Goal: Communication & Community: Answer question/provide support

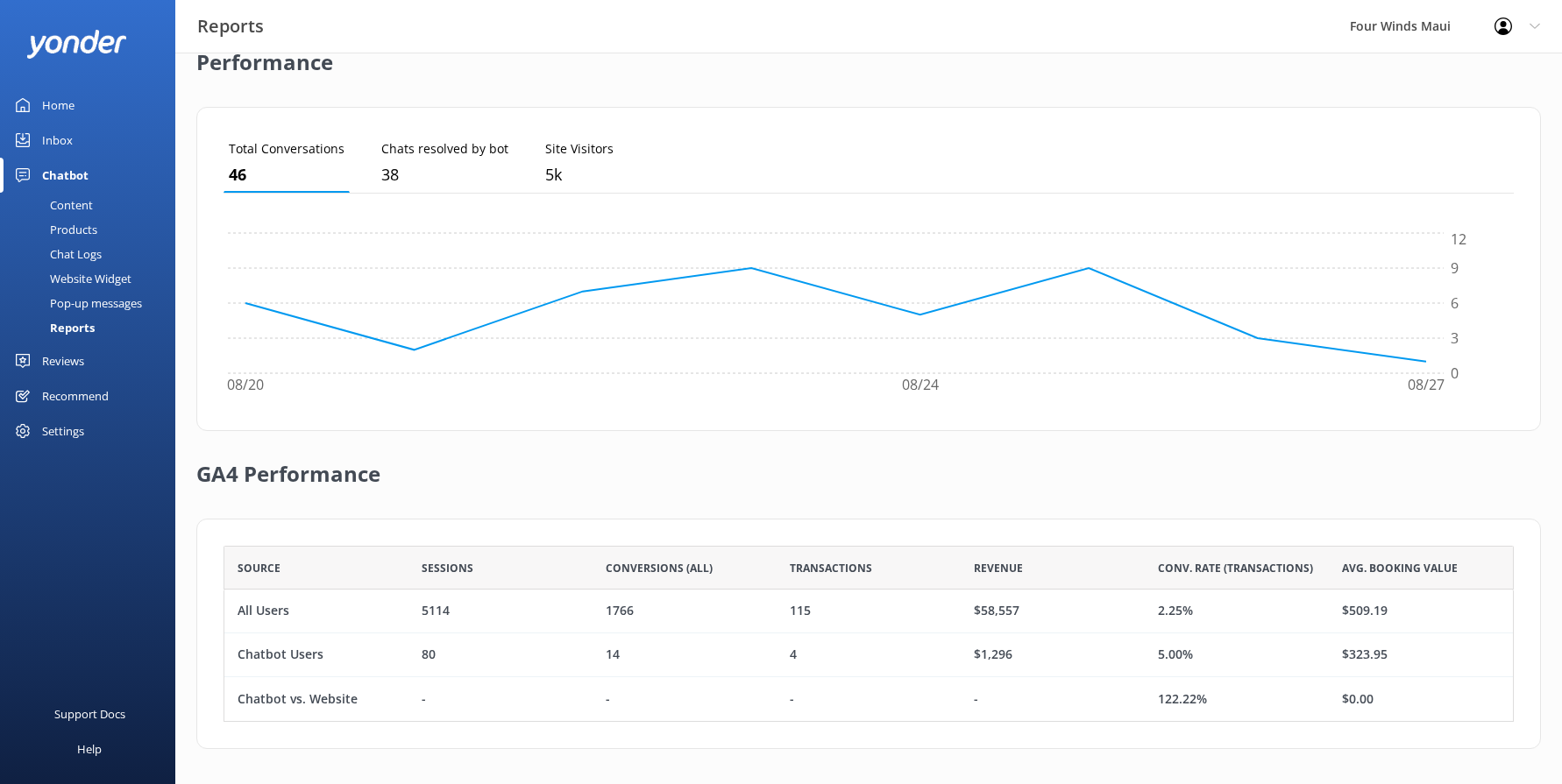
scroll to position [163, 1277]
click at [74, 139] on link "Inbox" at bounding box center [87, 140] width 175 height 35
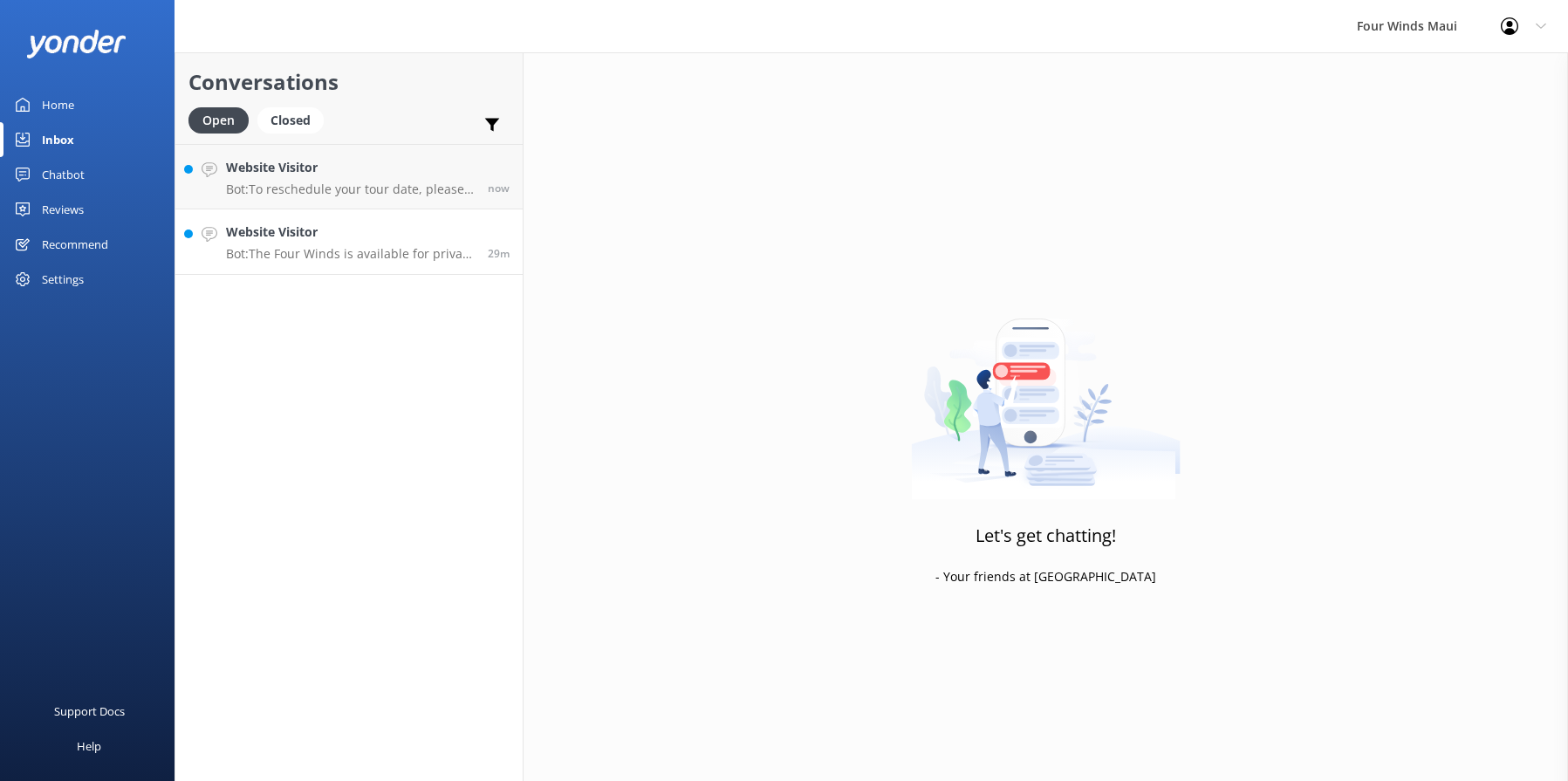
click at [298, 265] on link "Website Visitor Bot: The Four Winds is available for private charters and can a…" at bounding box center [348, 242] width 347 height 66
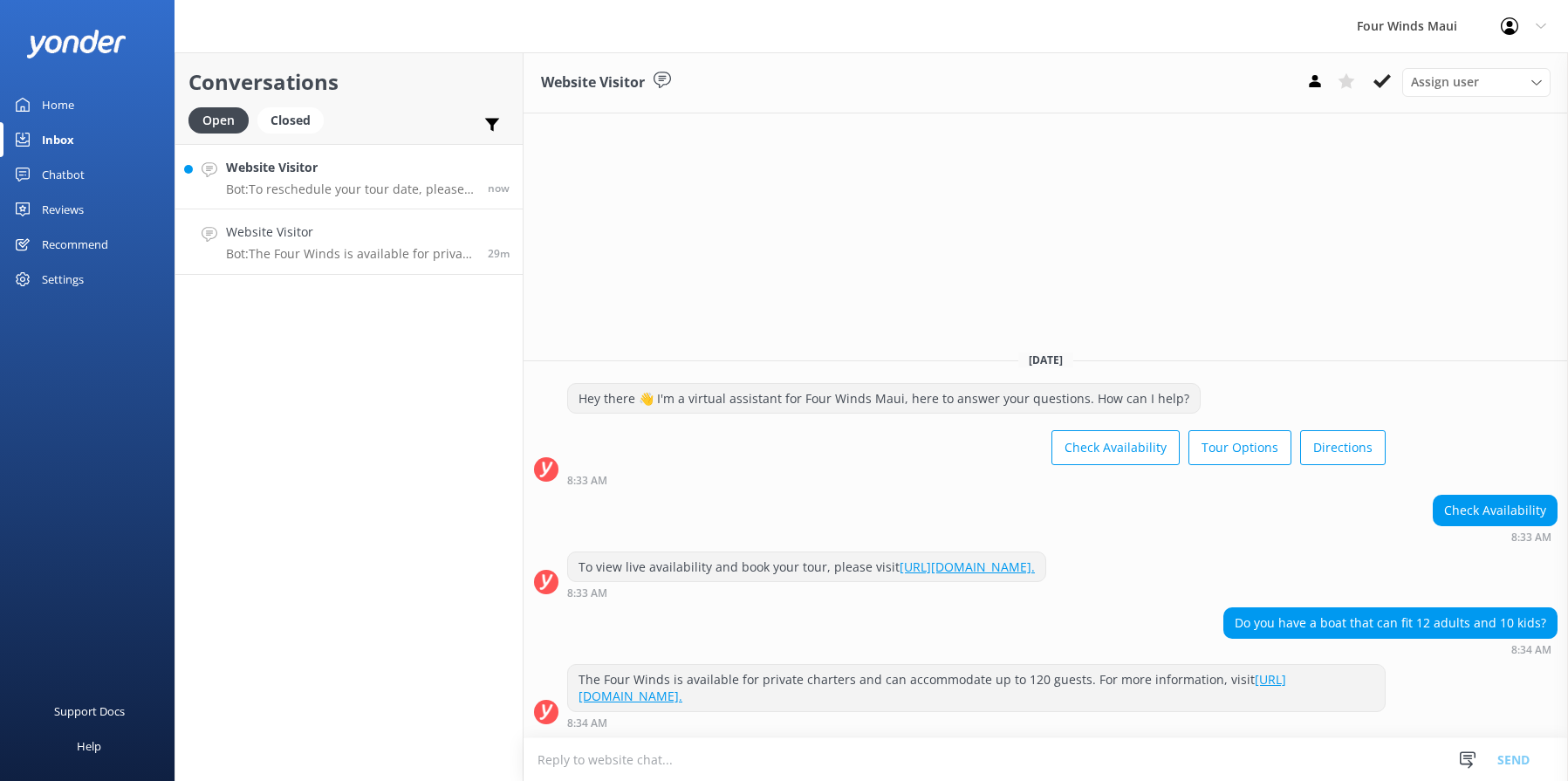
click at [323, 200] on link "Website Visitor Bot: To reschedule your tour date, please call [PHONE_NUMBER] b…" at bounding box center [348, 177] width 347 height 66
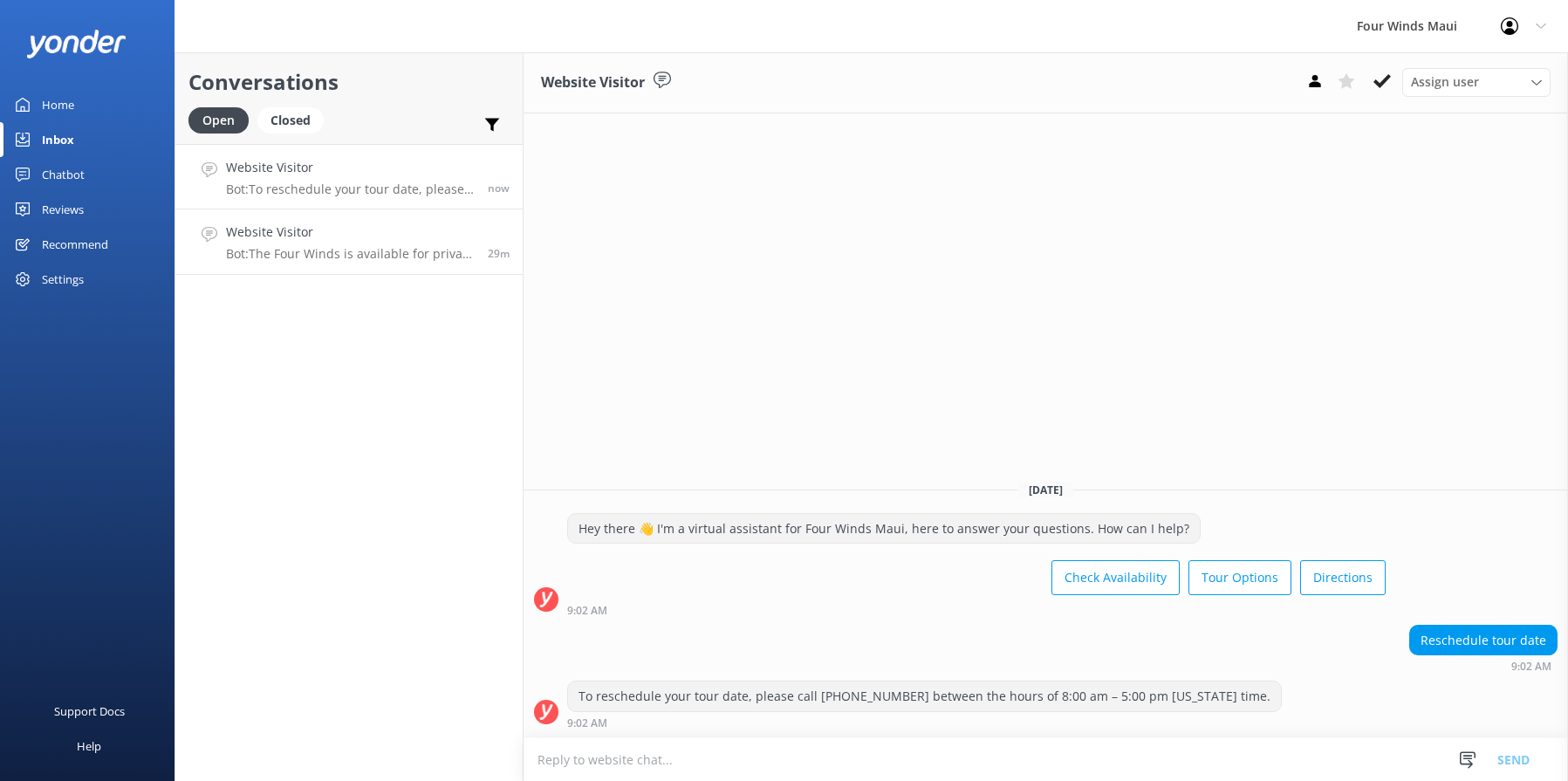
click at [425, 244] on div "Website Visitor Bot: The Four Winds is available for private charters and can a…" at bounding box center [350, 241] width 249 height 39
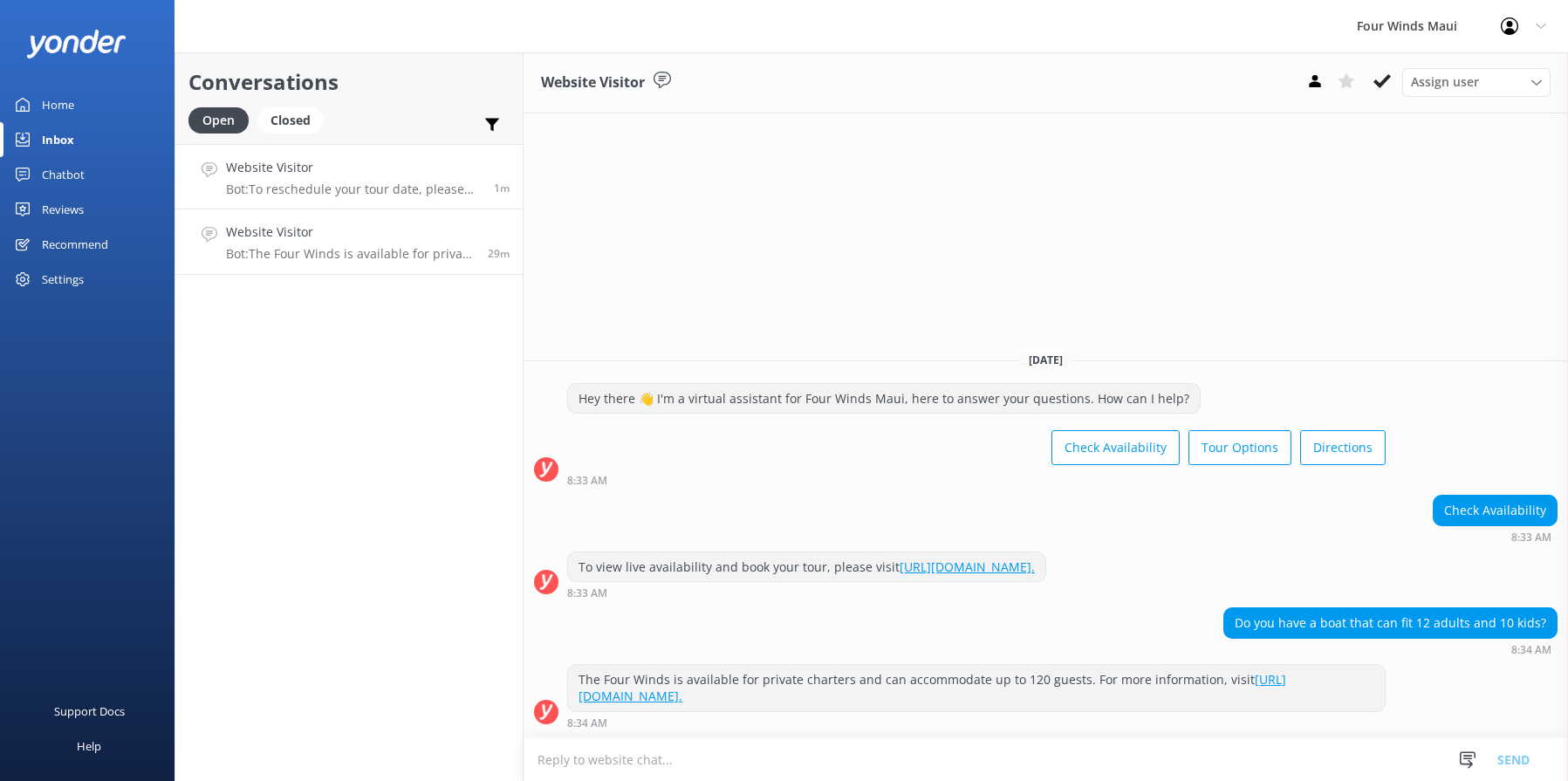
click at [365, 164] on h4 "Website Visitor" at bounding box center [353, 167] width 255 height 19
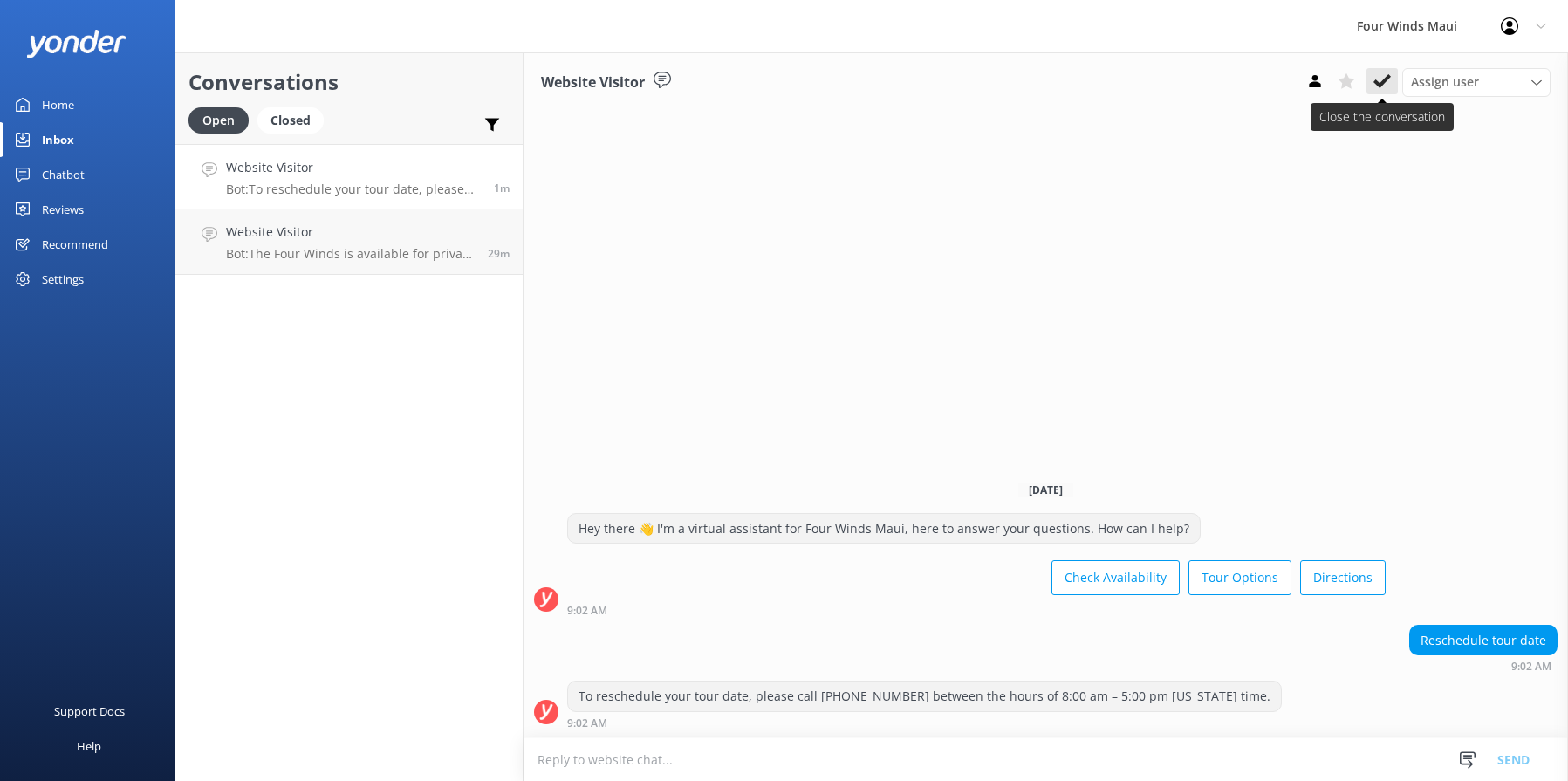
click at [1385, 82] on use at bounding box center [1382, 81] width 18 height 14
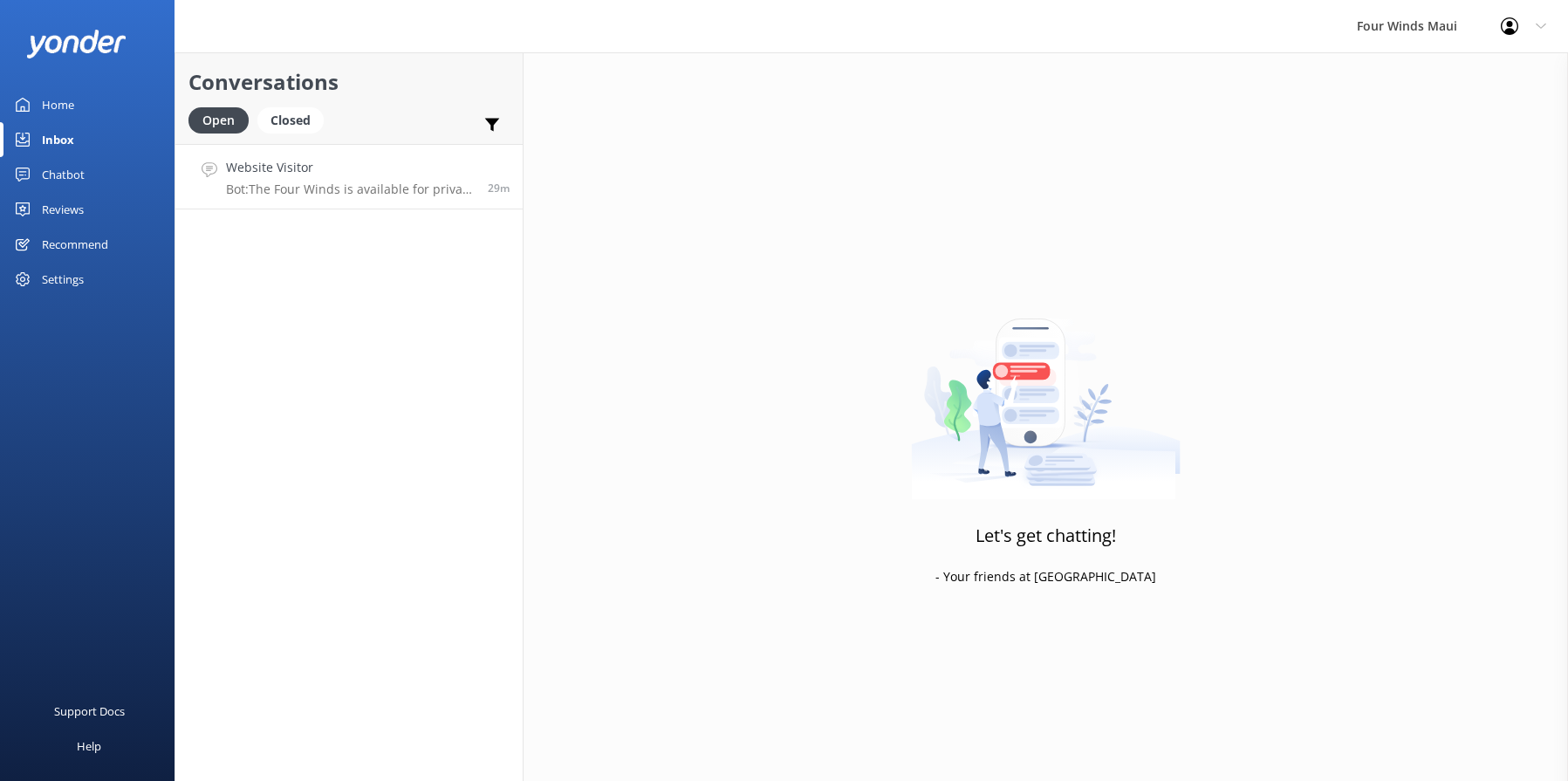
click at [269, 195] on p "Bot: The Four Winds is available for private charters and can accommodate up to…" at bounding box center [350, 189] width 249 height 16
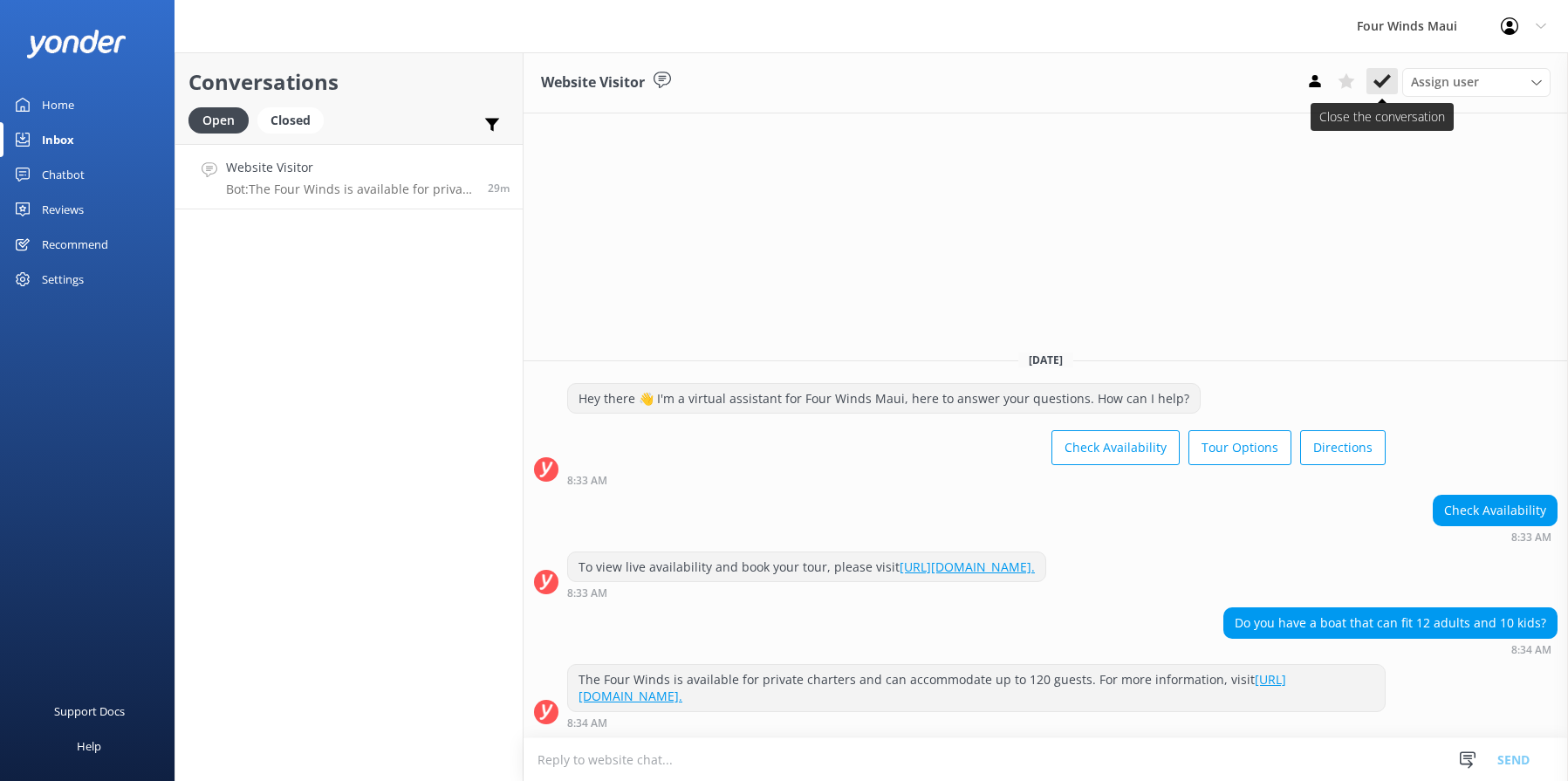
click at [1376, 76] on icon at bounding box center [1382, 82] width 18 height 18
